Goal: Task Accomplishment & Management: Use online tool/utility

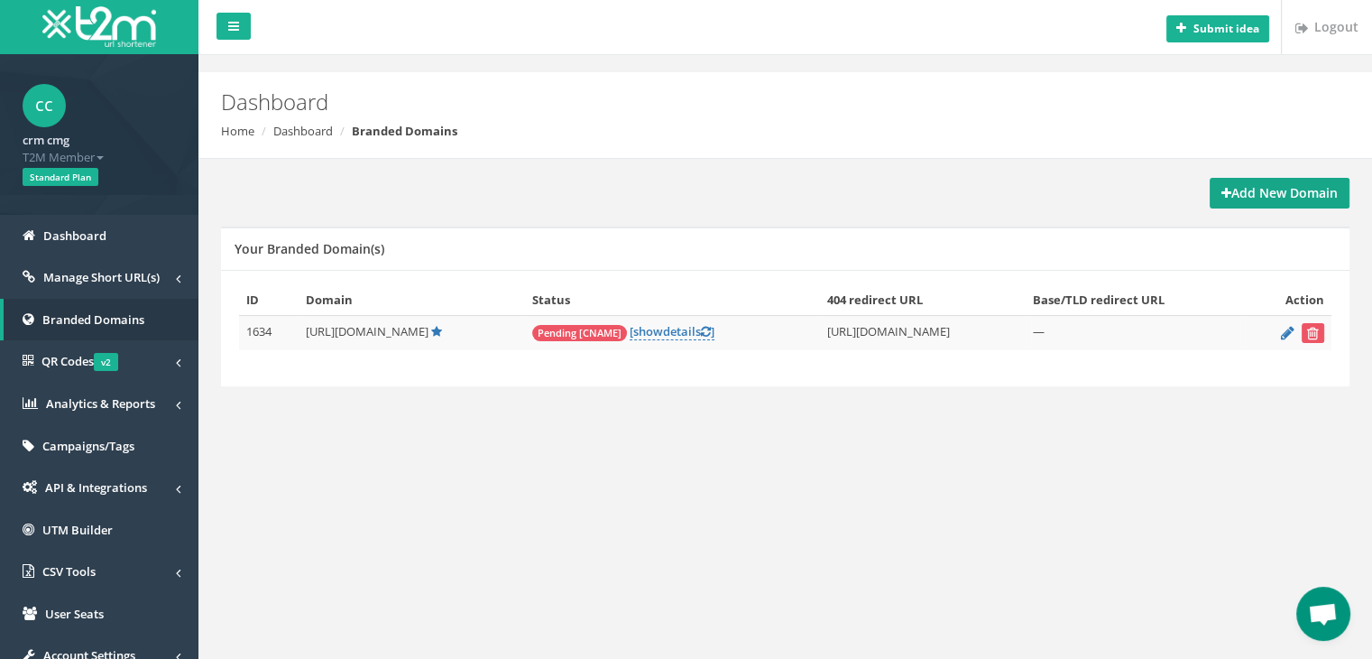
click at [1282, 189] on strong "Add New Domain" at bounding box center [1280, 192] width 116 height 17
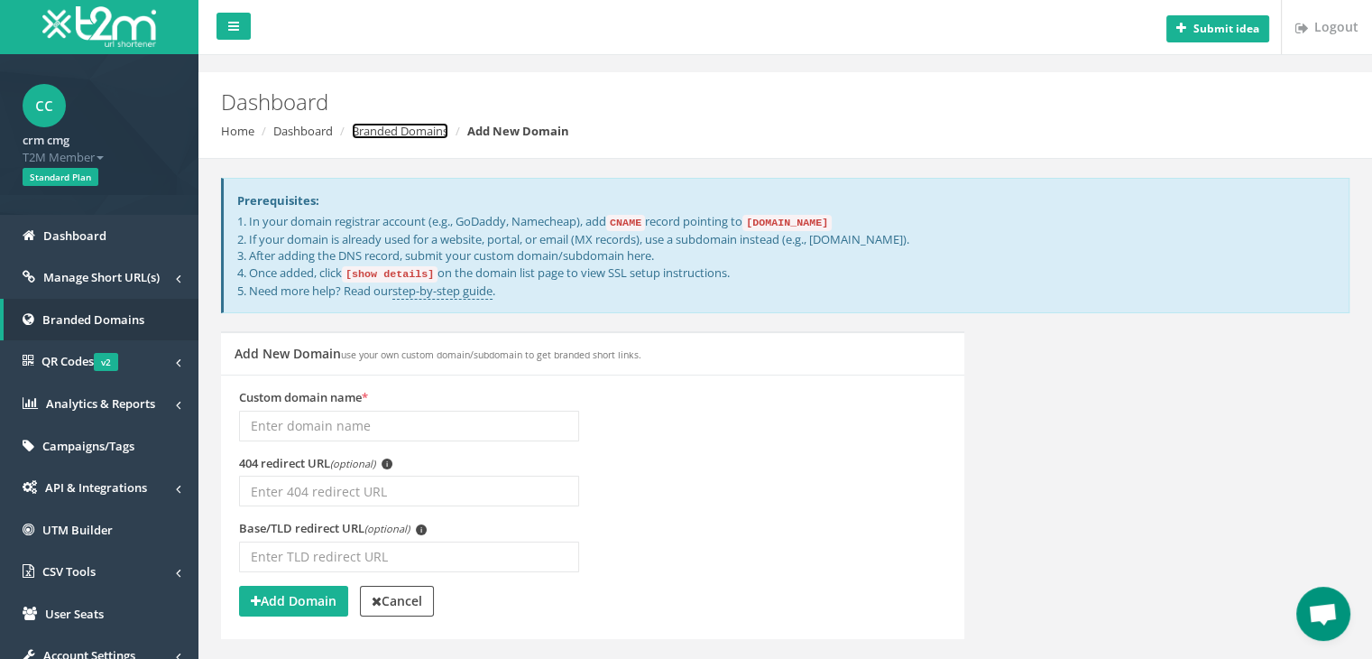
click at [420, 129] on link "Branded Domains" at bounding box center [400, 131] width 97 height 16
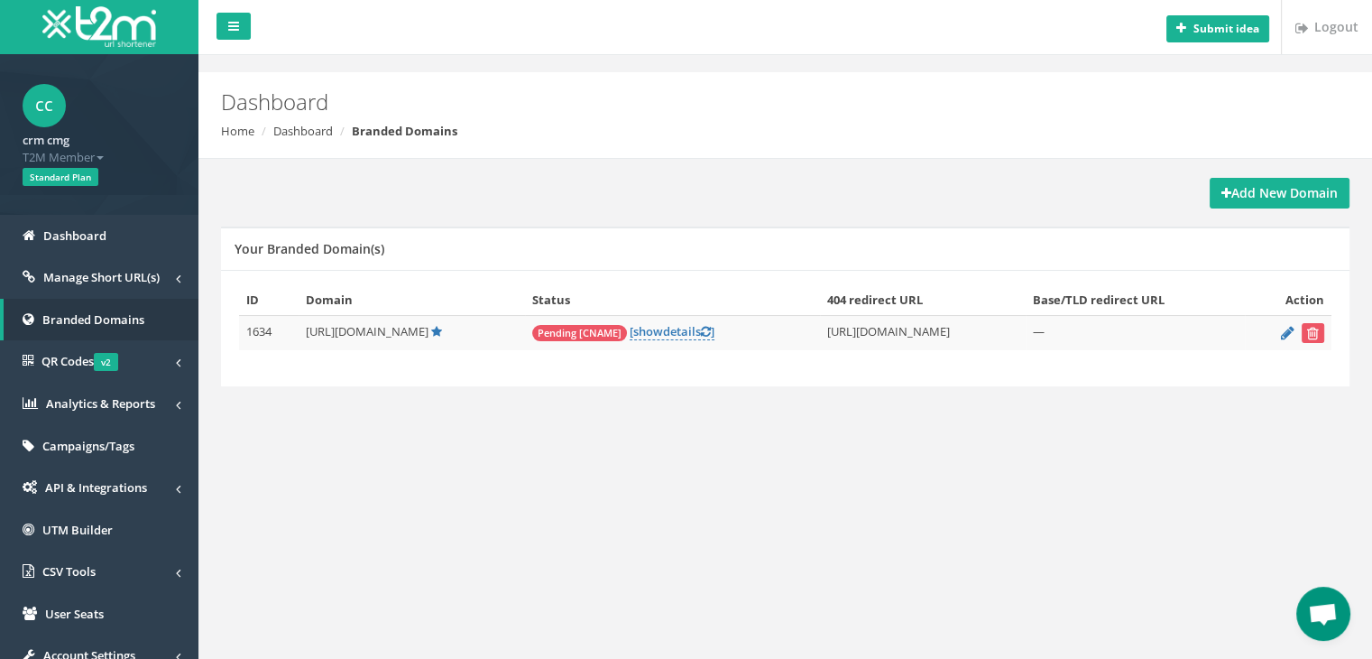
click at [98, 155] on span "T2M Member" at bounding box center [99, 157] width 153 height 17
click at [659, 336] on span "show" at bounding box center [648, 331] width 30 height 16
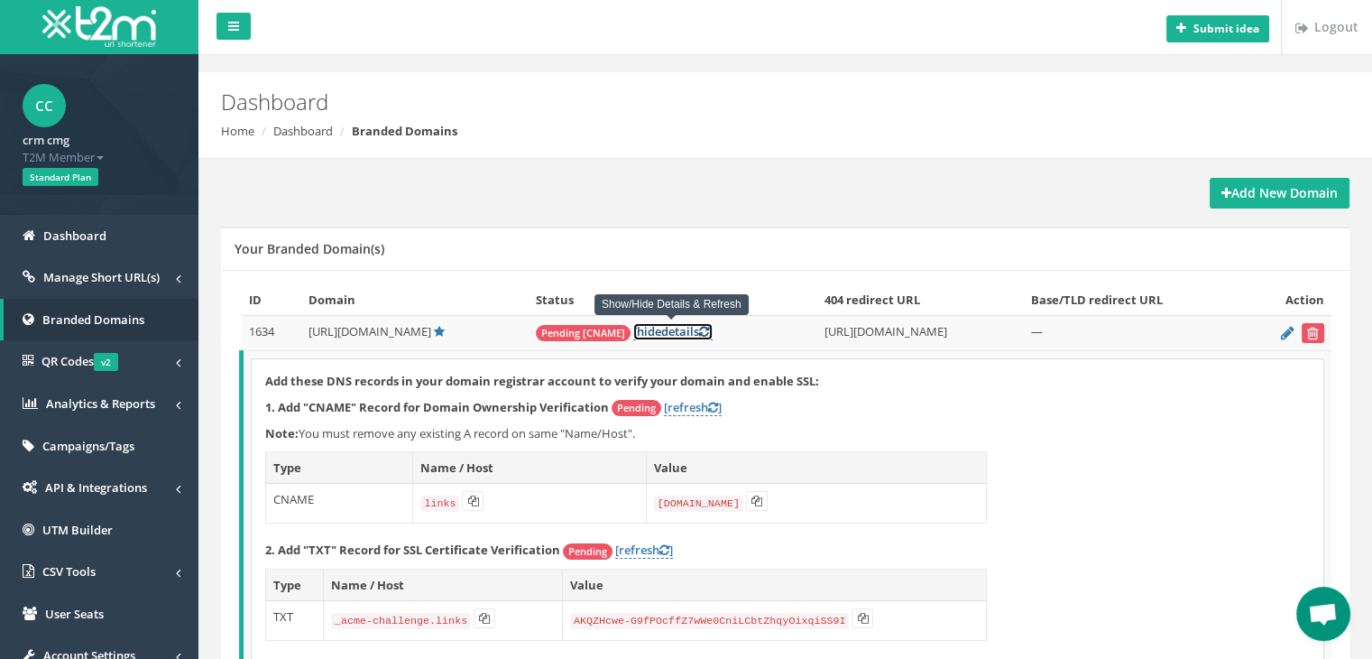
scroll to position [194, 0]
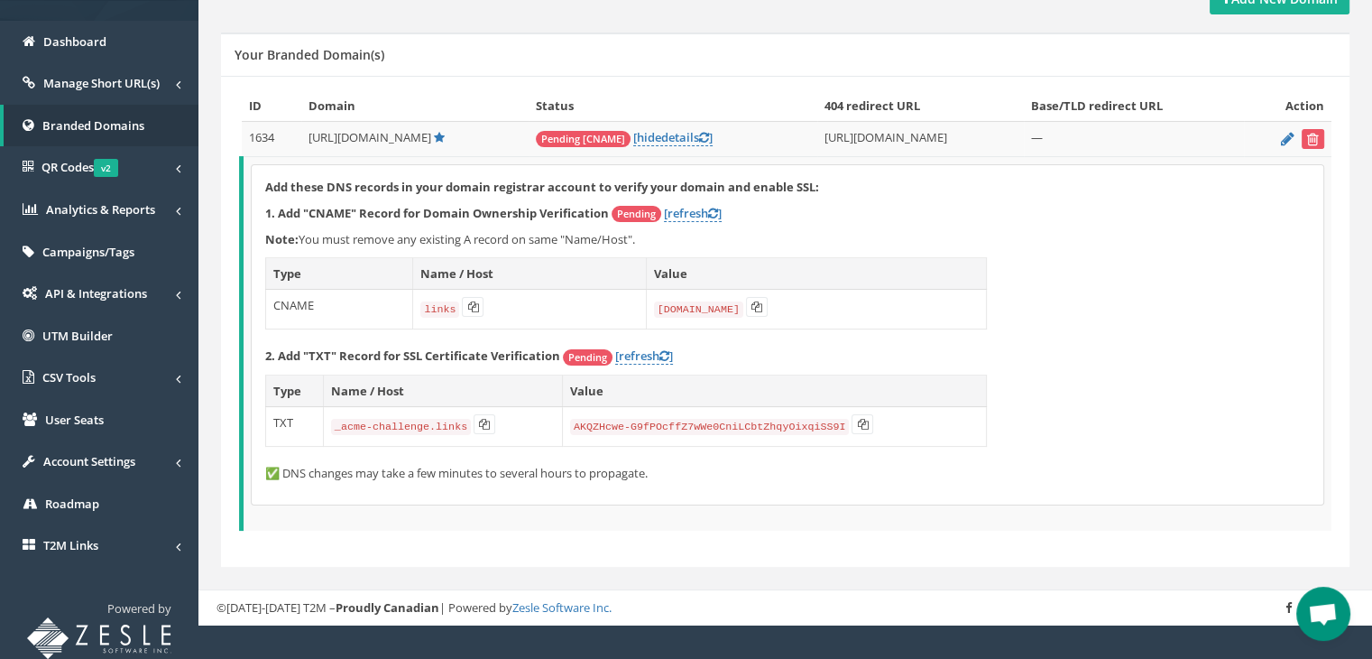
drag, startPoint x: 317, startPoint y: 136, endPoint x: 430, endPoint y: 137, distance: 113.7
click at [430, 137] on td "http://links.cmg.co.th/" at bounding box center [414, 139] width 227 height 35
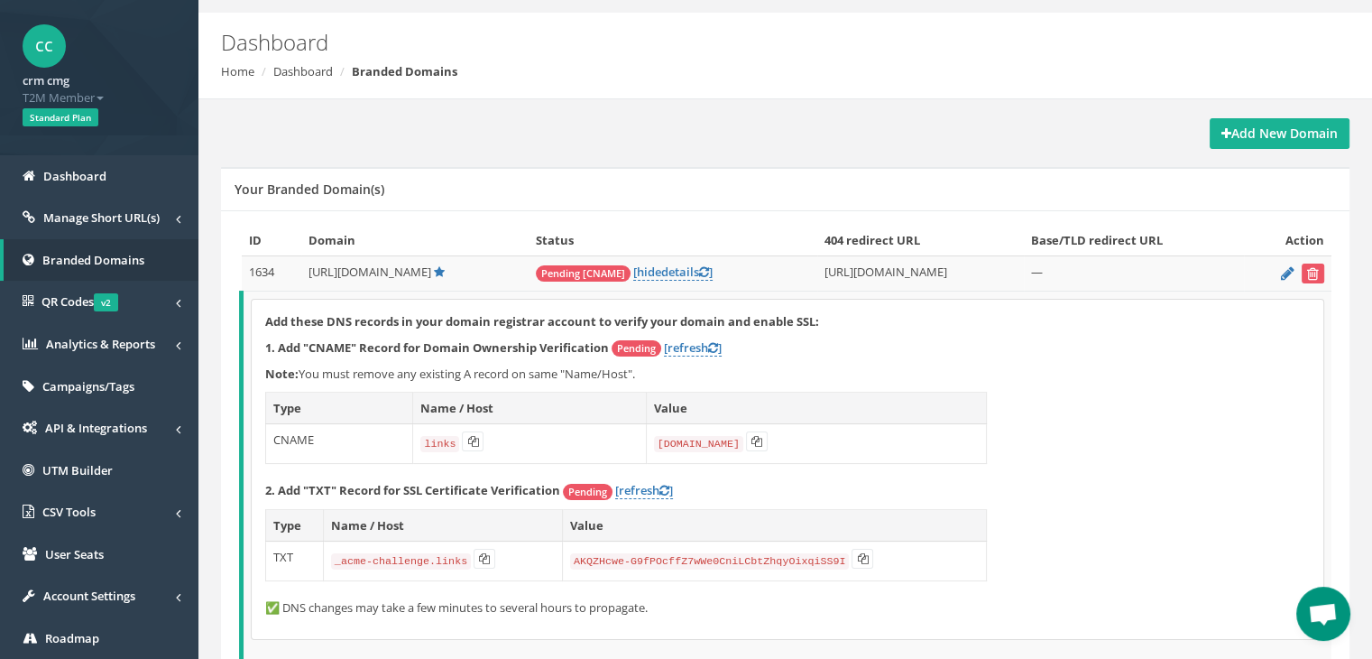
scroll to position [0, 0]
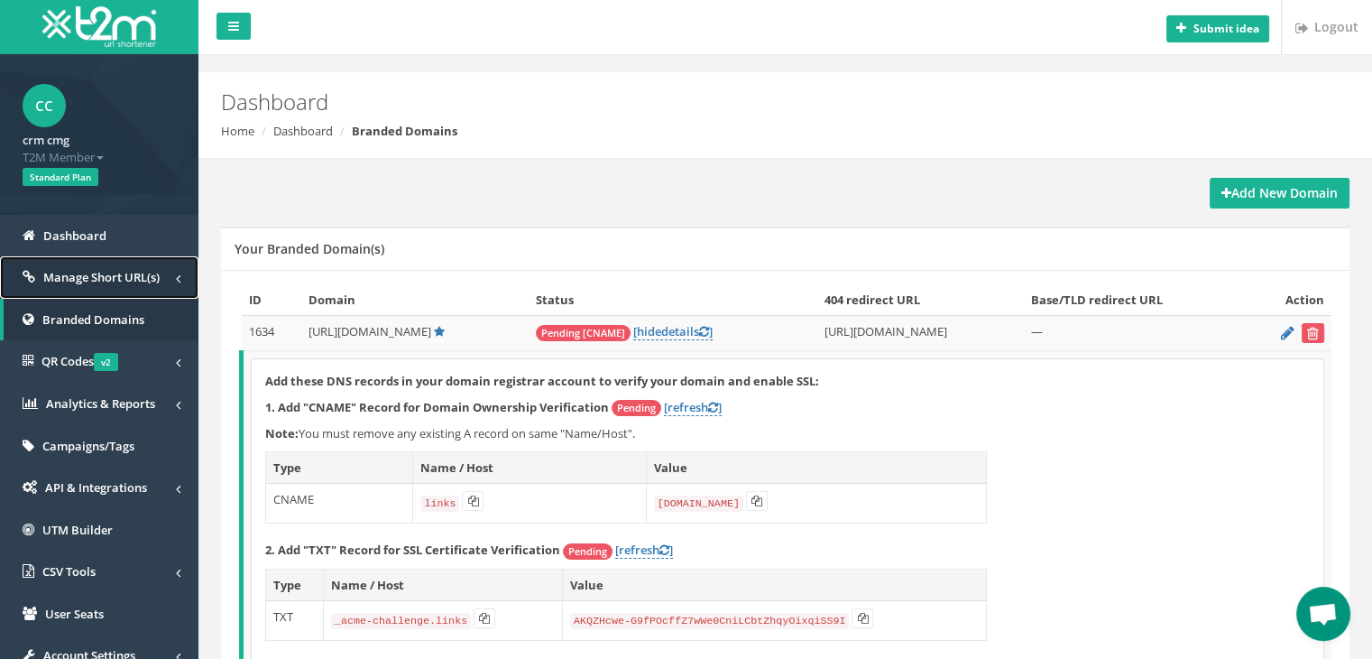
click at [105, 280] on span "Manage Short URL(s)" at bounding box center [101, 277] width 116 height 16
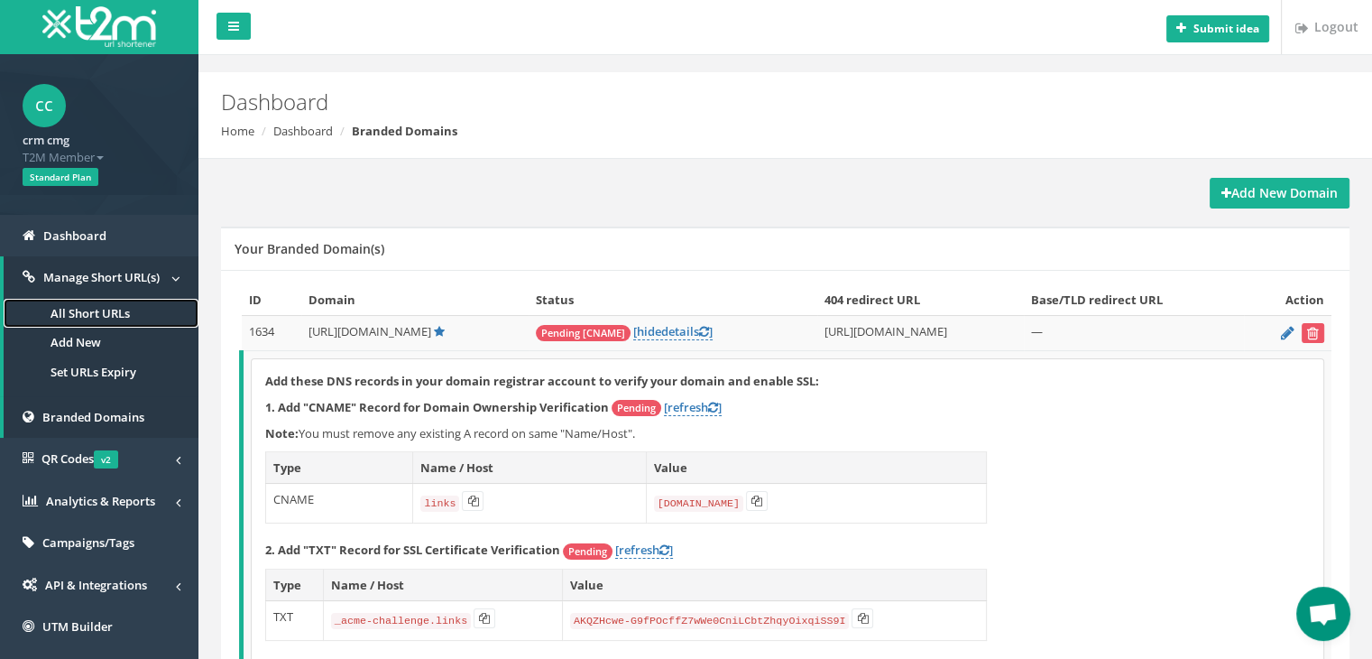
click at [82, 316] on link "All Short URLs" at bounding box center [101, 314] width 195 height 30
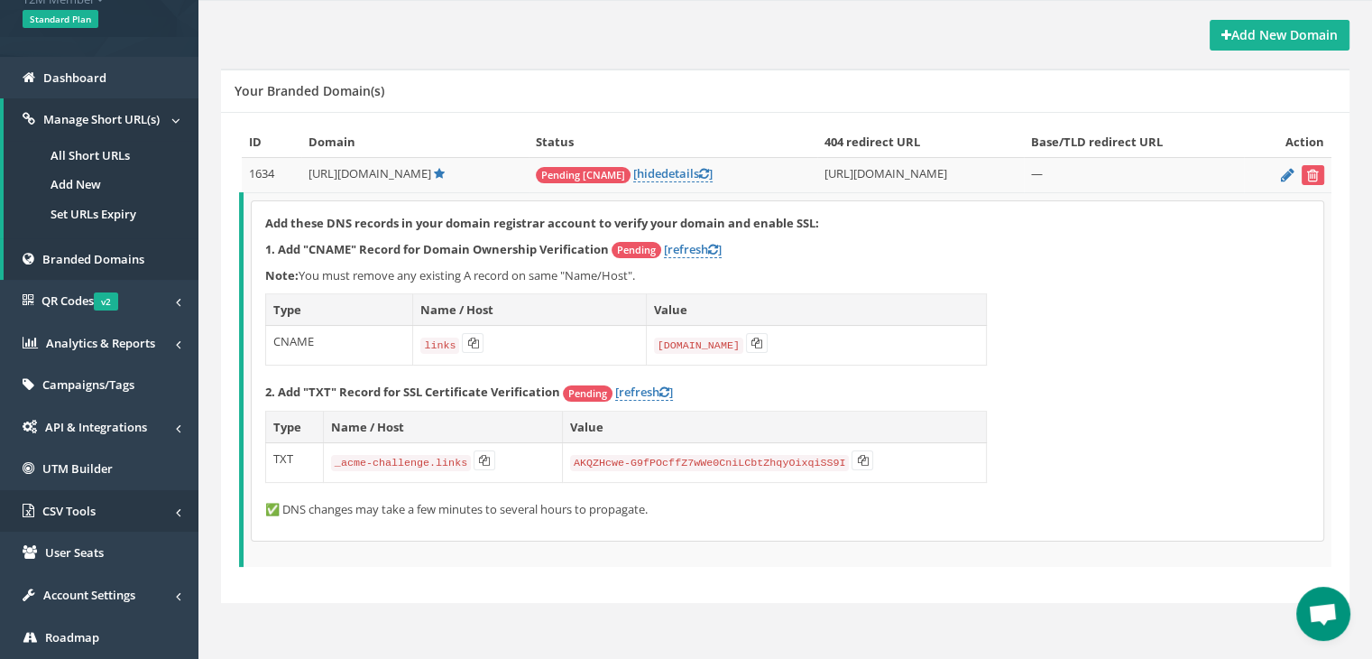
scroll to position [271, 0]
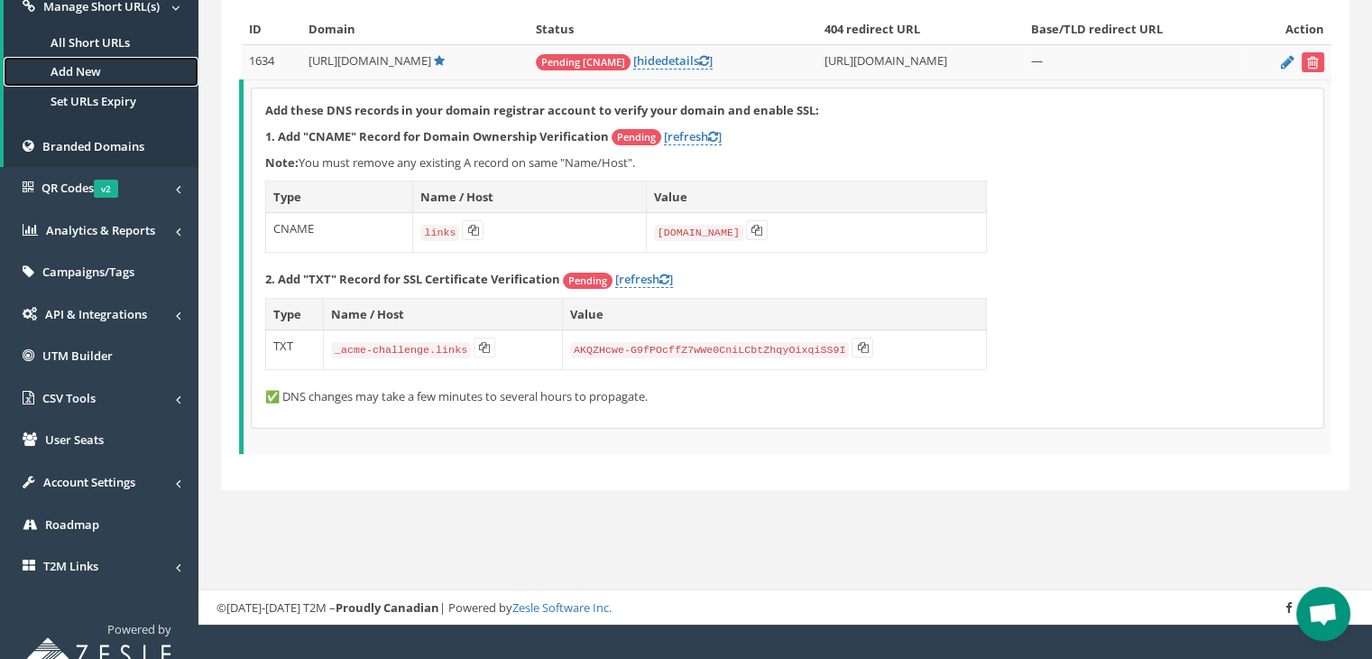
click at [88, 66] on link "Add New" at bounding box center [101, 72] width 195 height 30
